Goal: Answer question/provide support

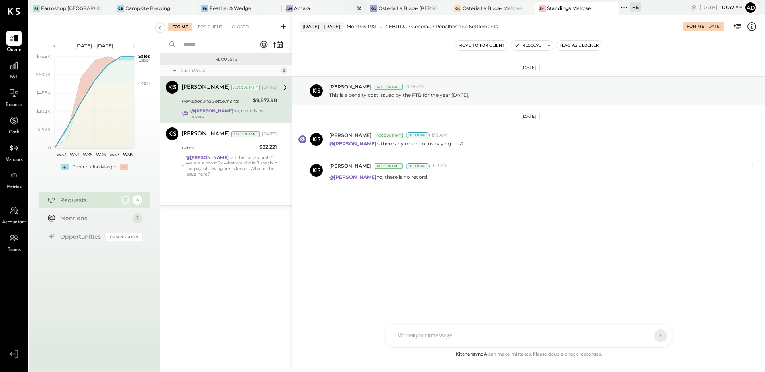
click at [308, 12] on div "Am Amara" at bounding box center [324, 8] width 84 height 13
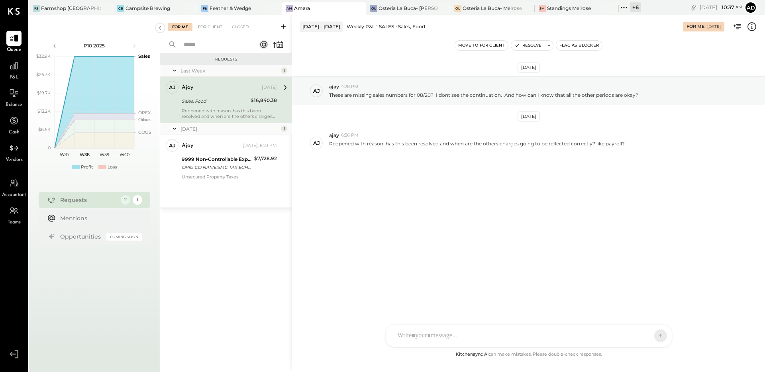
click at [420, 200] on div "[DATE] aj ajay 4:28 PM These are missing sales numbers for 08/20? I dont see th…" at bounding box center [528, 138] width 473 height 164
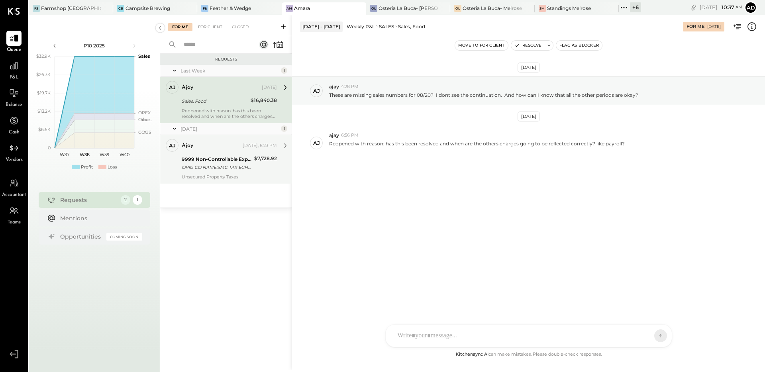
click at [232, 183] on div "aj ajay Owner ajay [DATE], 8:23 PM 9999 Non-Controllable Expenses:Other Income …" at bounding box center [226, 159] width 132 height 49
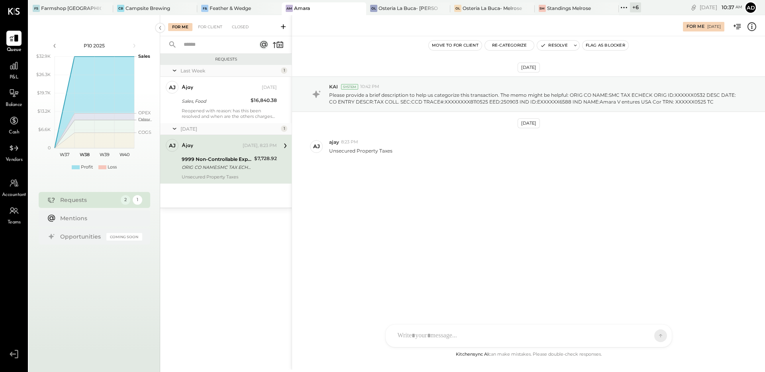
click at [207, 167] on div "ORIG CO NAME:SMC TAX ECHECK ORIG ID:XXXXXX0532 DESC DATE: CO ENTRY DESCR:TAX CO…" at bounding box center [217, 167] width 70 height 8
click at [377, 173] on div "[DATE] KAI System 10:42 PM Please provide a brief description to help us catego…" at bounding box center [528, 138] width 473 height 164
click at [551, 43] on button "Resolve" at bounding box center [553, 46] width 33 height 10
